Goal: Task Accomplishment & Management: Manage account settings

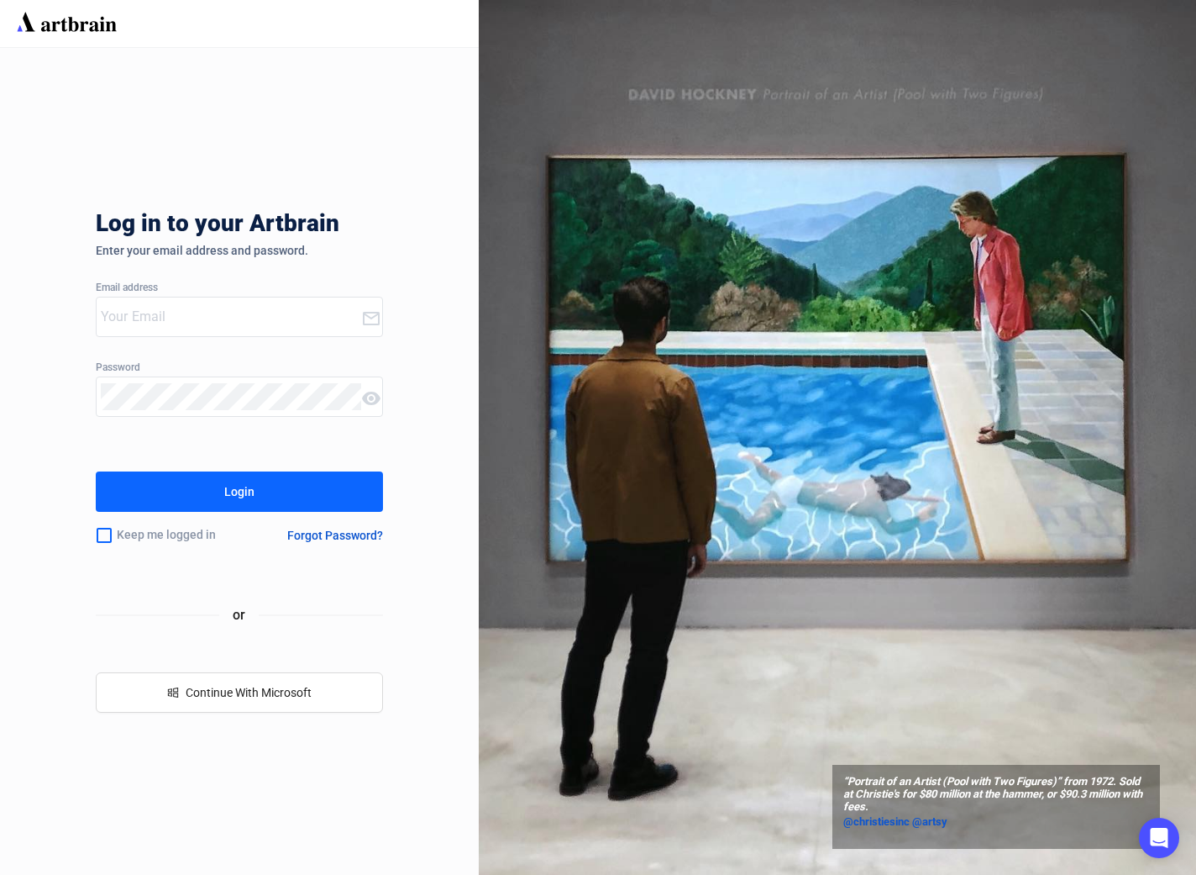
type input "[PERSON_NAME][EMAIL_ADDRESS][DOMAIN_NAME]"
click at [213, 496] on button "Login" at bounding box center [239, 491] width 287 height 40
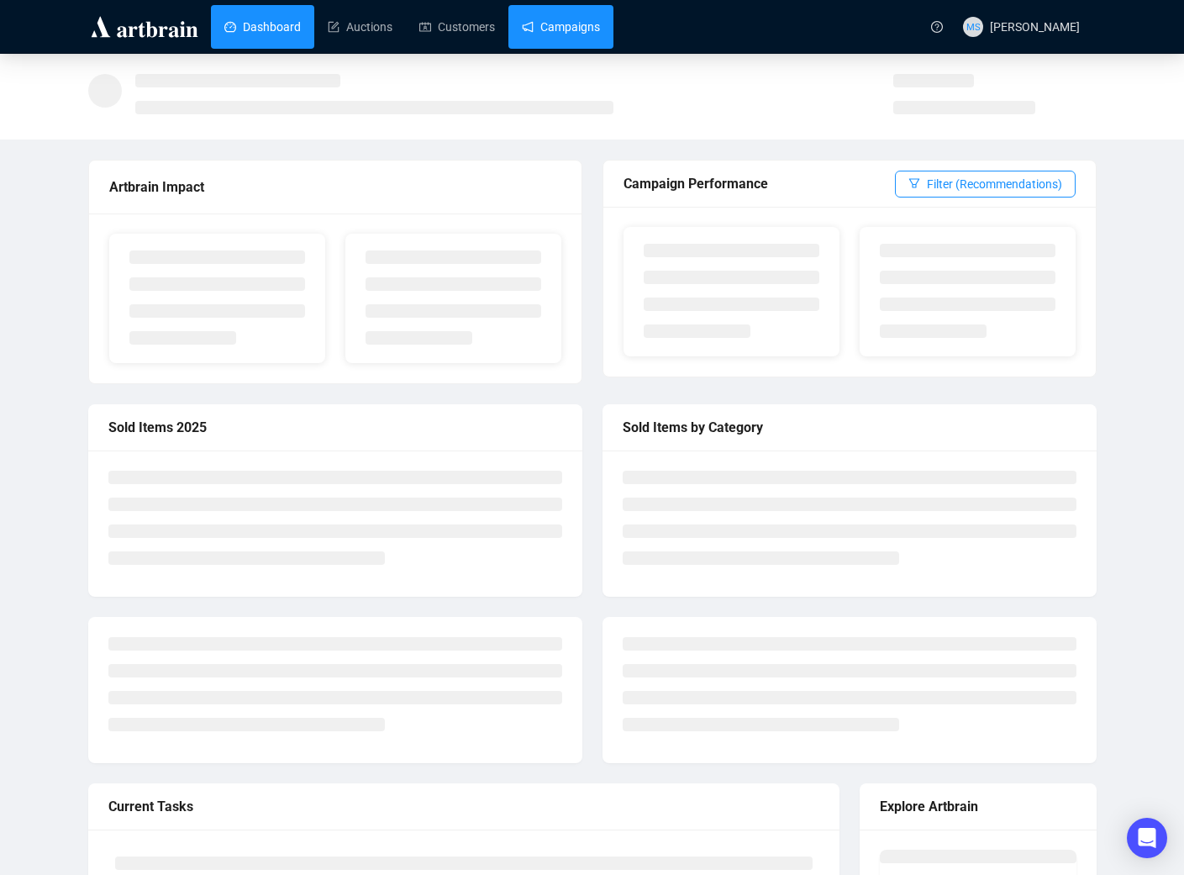
click at [573, 21] on link "Campaigns" at bounding box center [561, 27] width 78 height 44
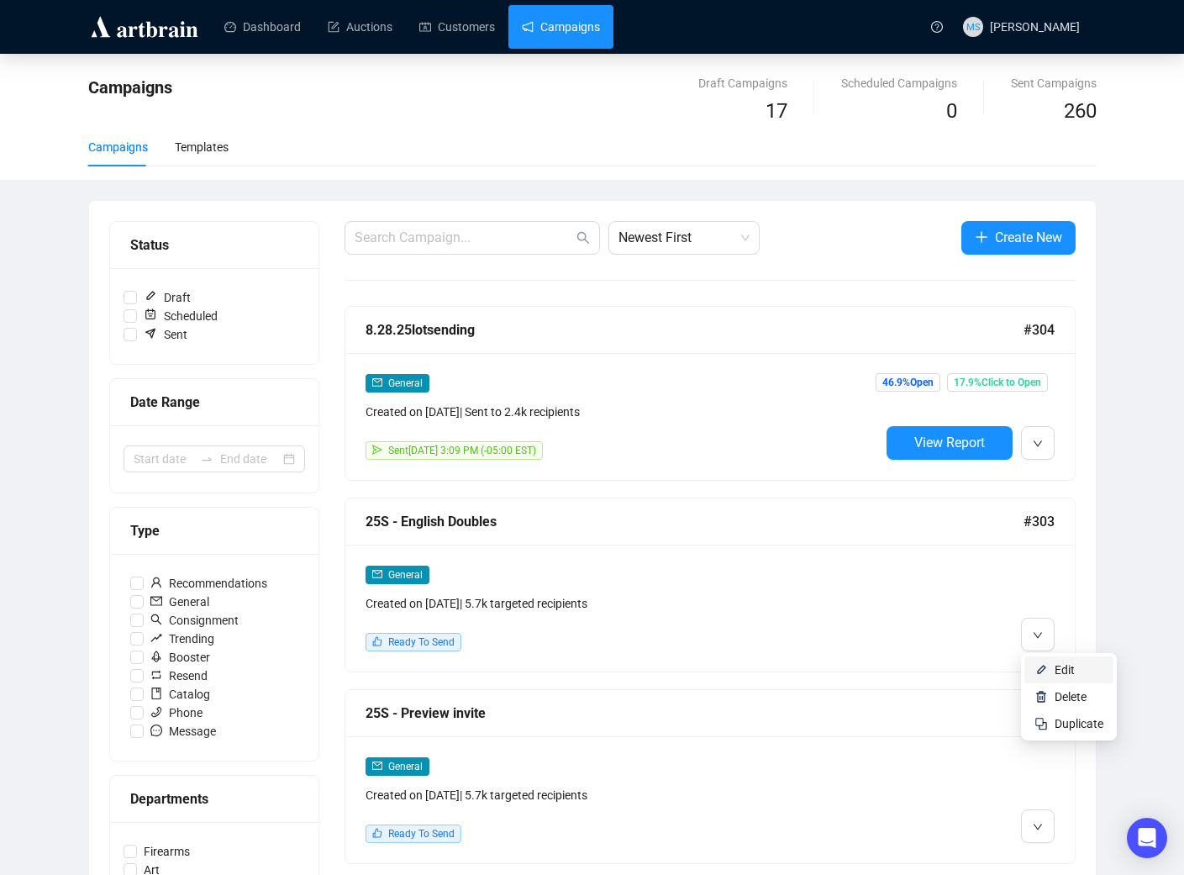
click at [1058, 674] on span "Edit" at bounding box center [1064, 669] width 20 height 13
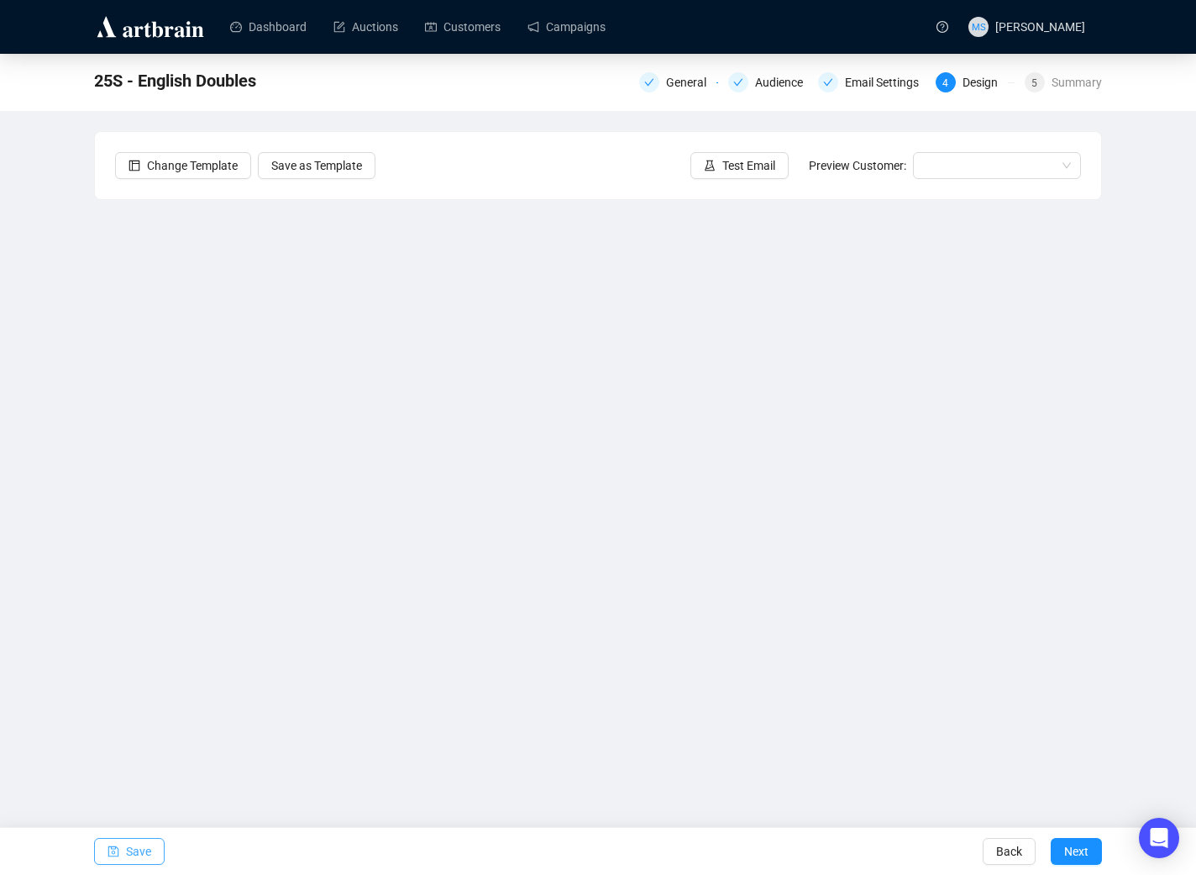
click at [119, 852] on button "Save" at bounding box center [129, 851] width 71 height 27
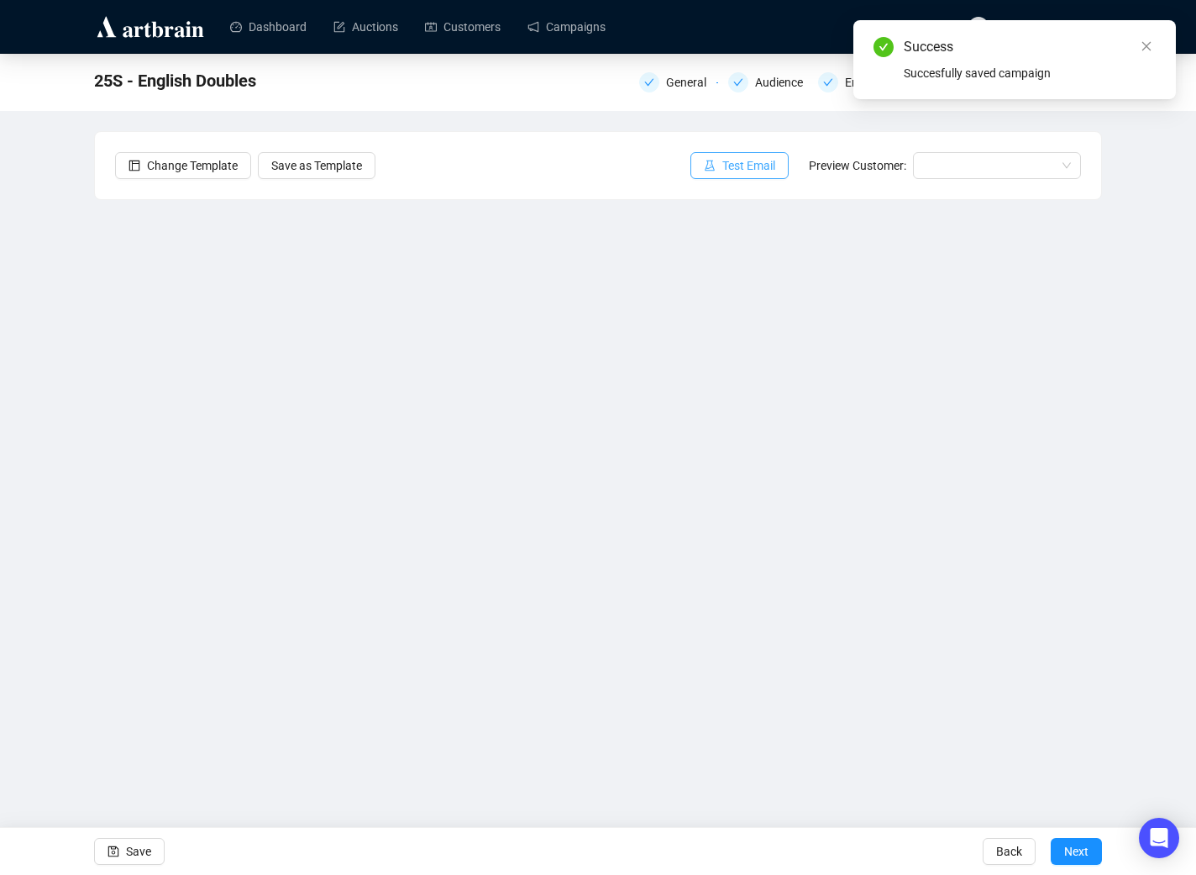
click at [732, 165] on span "Test Email" at bounding box center [748, 165] width 53 height 18
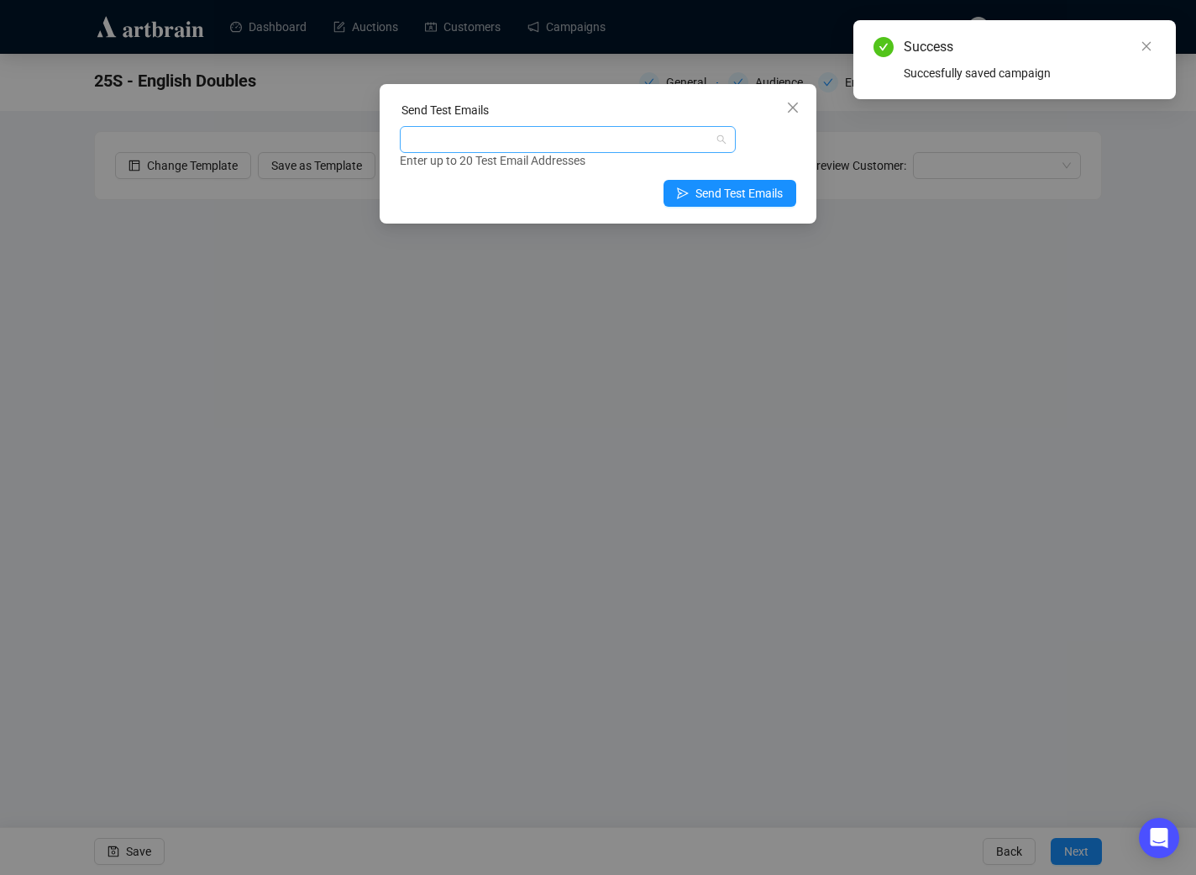
click at [633, 139] on div at bounding box center [559, 140] width 312 height 24
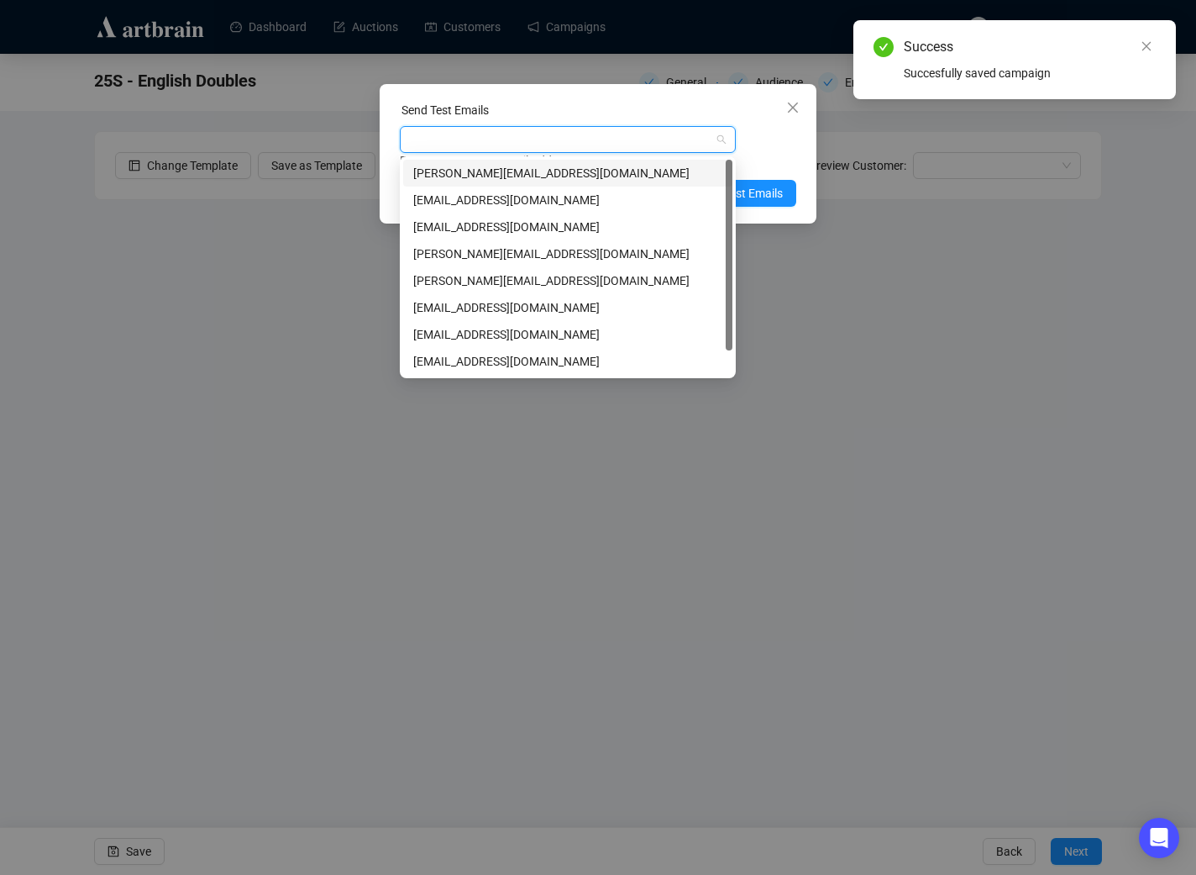
click at [573, 172] on div "[PERSON_NAME][EMAIL_ADDRESS][DOMAIN_NAME]" at bounding box center [567, 173] width 309 height 18
click at [792, 145] on div "[PERSON_NAME][EMAIL_ADDRESS][DOMAIN_NAME] Enter up to 20 Test Email Addresses" at bounding box center [598, 148] width 397 height 44
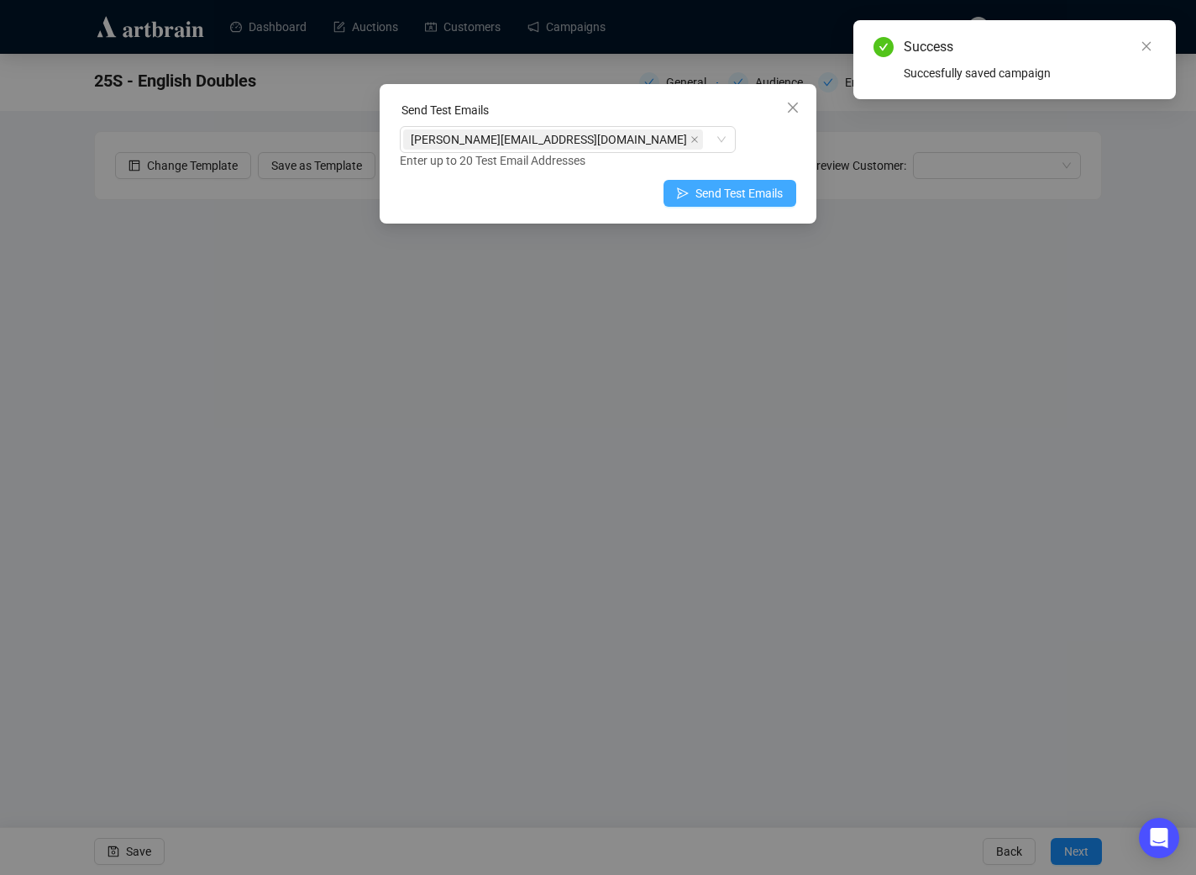
click at [764, 195] on span "Send Test Emails" at bounding box center [739, 193] width 87 height 18
